Goal: Information Seeking & Learning: Learn about a topic

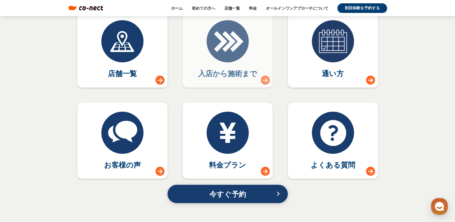
scroll to position [2678, 0]
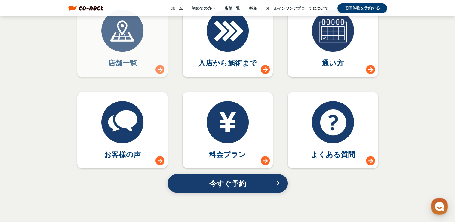
click at [147, 53] on link "店舗一覧" at bounding box center [122, 39] width 90 height 76
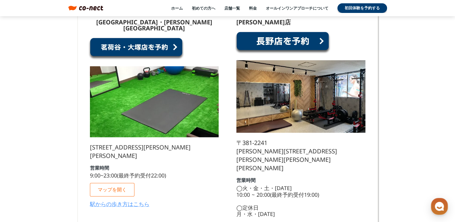
scroll to position [662, 0]
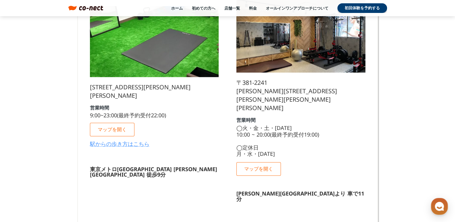
click at [115, 141] on link "駅からの歩き方はこちら" at bounding box center [120, 143] width 60 height 5
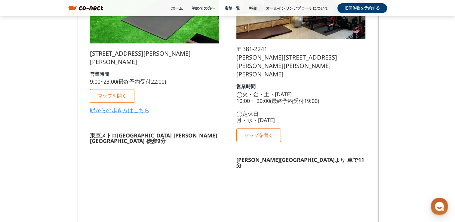
scroll to position [782, 0]
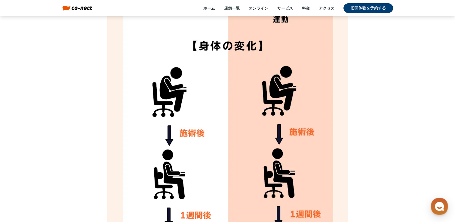
scroll to position [1655, 0]
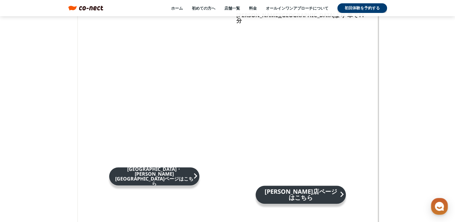
scroll to position [812, 0]
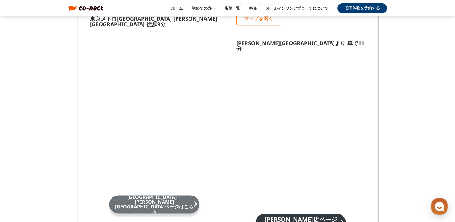
click at [163, 195] on p "[GEOGRAPHIC_DATA]・[PERSON_NAME][GEOGRAPHIC_DATA]ページはこちら" at bounding box center [154, 204] width 78 height 19
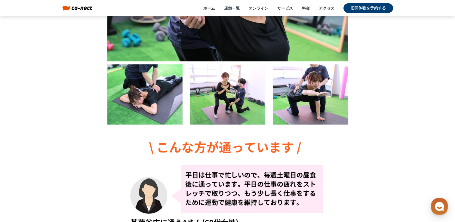
scroll to position [271, 0]
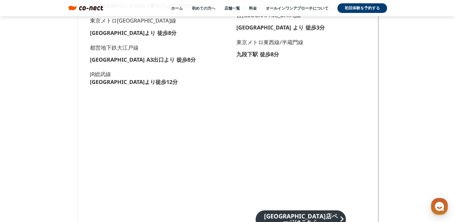
scroll to position [331, 0]
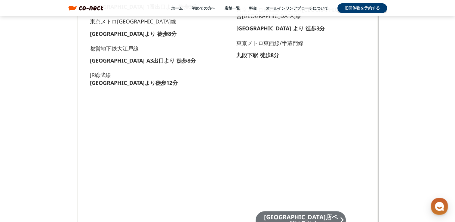
click at [297, 215] on p "[GEOGRAPHIC_DATA]店ページはこちら" at bounding box center [301, 220] width 78 height 12
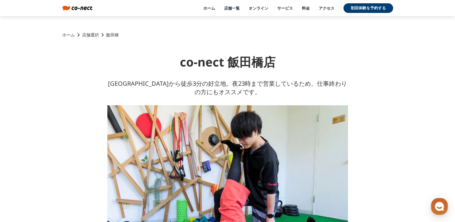
click at [64, 34] on link "ホーム" at bounding box center [68, 35] width 13 height 6
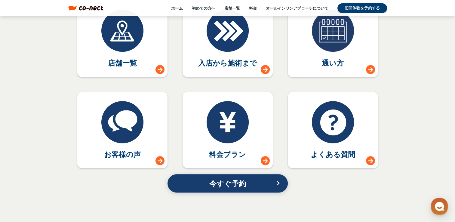
scroll to position [2708, 0]
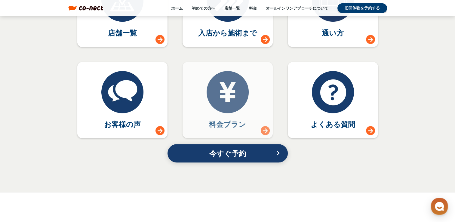
click at [234, 119] on p "料金プラン" at bounding box center [227, 124] width 37 height 10
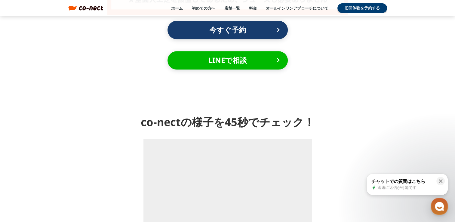
scroll to position [662, 0]
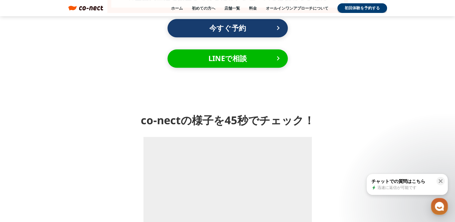
click at [257, 7] on div "ホーム 初めての方へ 店舗一覧 料金 オールインワンアプローチについて 初回体験を予約する" at bounding box center [245, 8] width 284 height 10
click at [254, 7] on link "料金" at bounding box center [253, 7] width 8 height 5
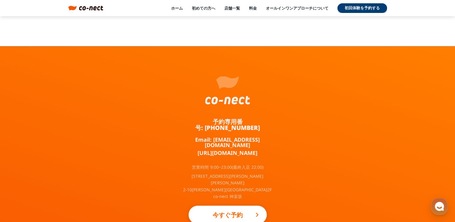
scroll to position [1350, 0]
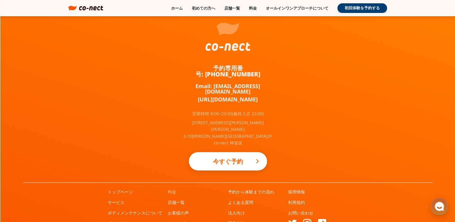
click at [170, 189] on link "料金" at bounding box center [172, 192] width 8 height 6
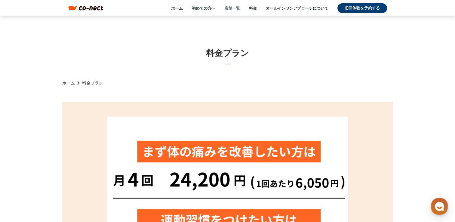
click at [235, 9] on link "店舗一覧" at bounding box center [232, 7] width 16 height 5
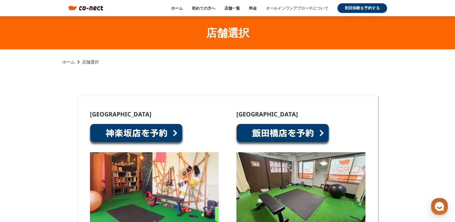
click at [301, 7] on link "オールインワンアプローチについて" at bounding box center [297, 7] width 63 height 5
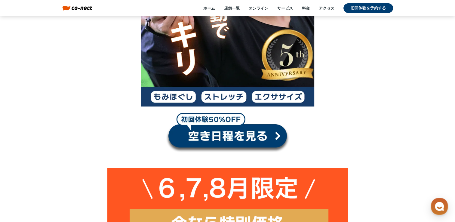
scroll to position [150, 0]
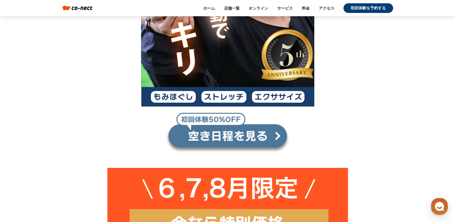
click at [217, 142] on link at bounding box center [228, 133] width 124 height 40
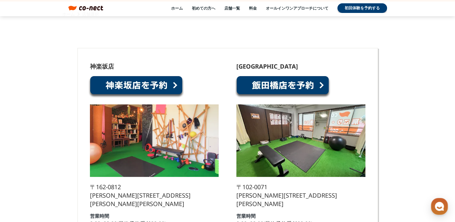
scroll to position [30, 0]
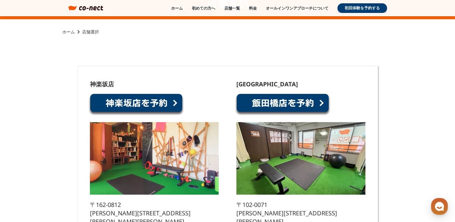
click at [305, 99] on link at bounding box center [283, 104] width 96 height 23
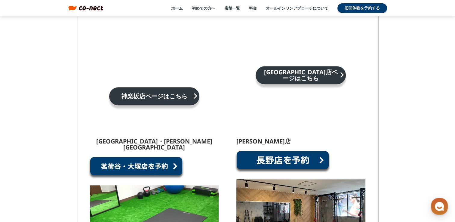
scroll to position [542, 0]
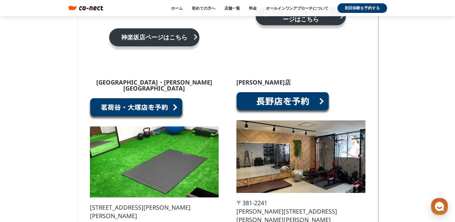
click at [144, 97] on link at bounding box center [136, 108] width 96 height 23
